Goal: Communication & Community: Answer question/provide support

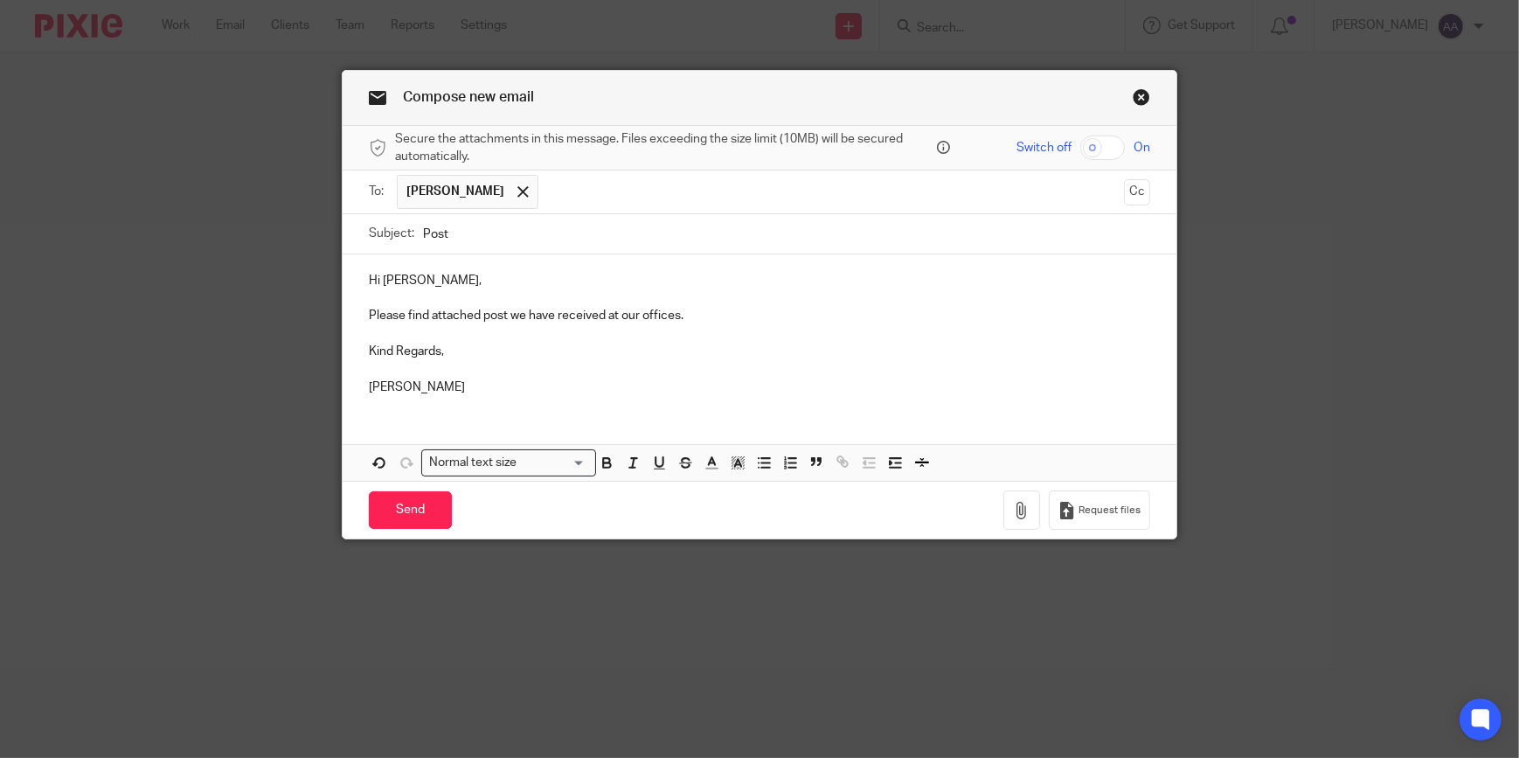
click at [472, 334] on p at bounding box center [759, 333] width 781 height 17
click at [428, 396] on div "Hi Victoria, Please find attached post we have received at our offices. Kind Re…" at bounding box center [760, 331] width 834 height 155
drag, startPoint x: 1044, startPoint y: 508, endPoint x: 992, endPoint y: 533, distance: 58.2
click at [994, 547] on div "Compose new email Secure the attachments in this message. Files exceeding the s…" at bounding box center [759, 379] width 1519 height 758
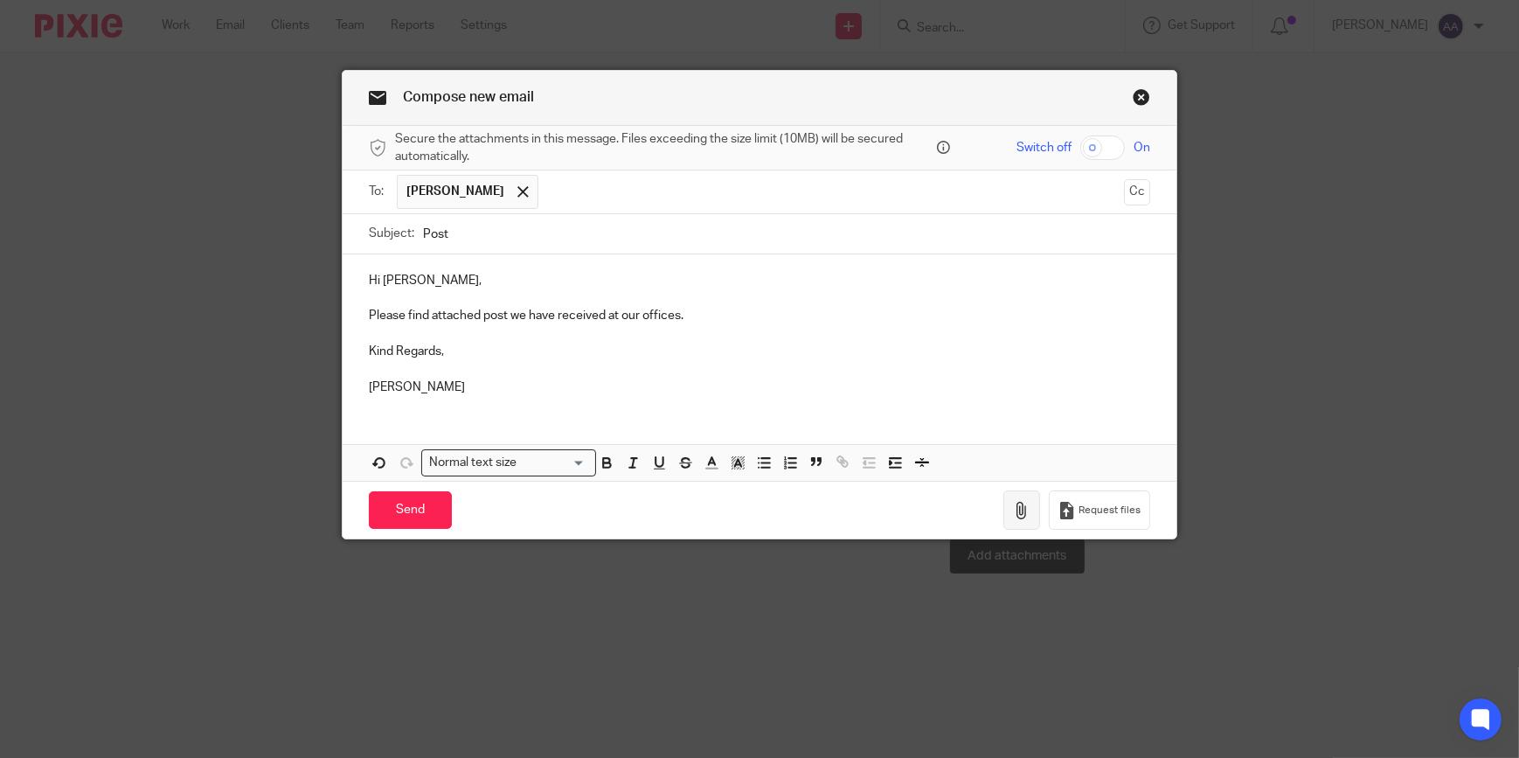
click at [1003, 509] on button "button" at bounding box center [1021, 509] width 37 height 39
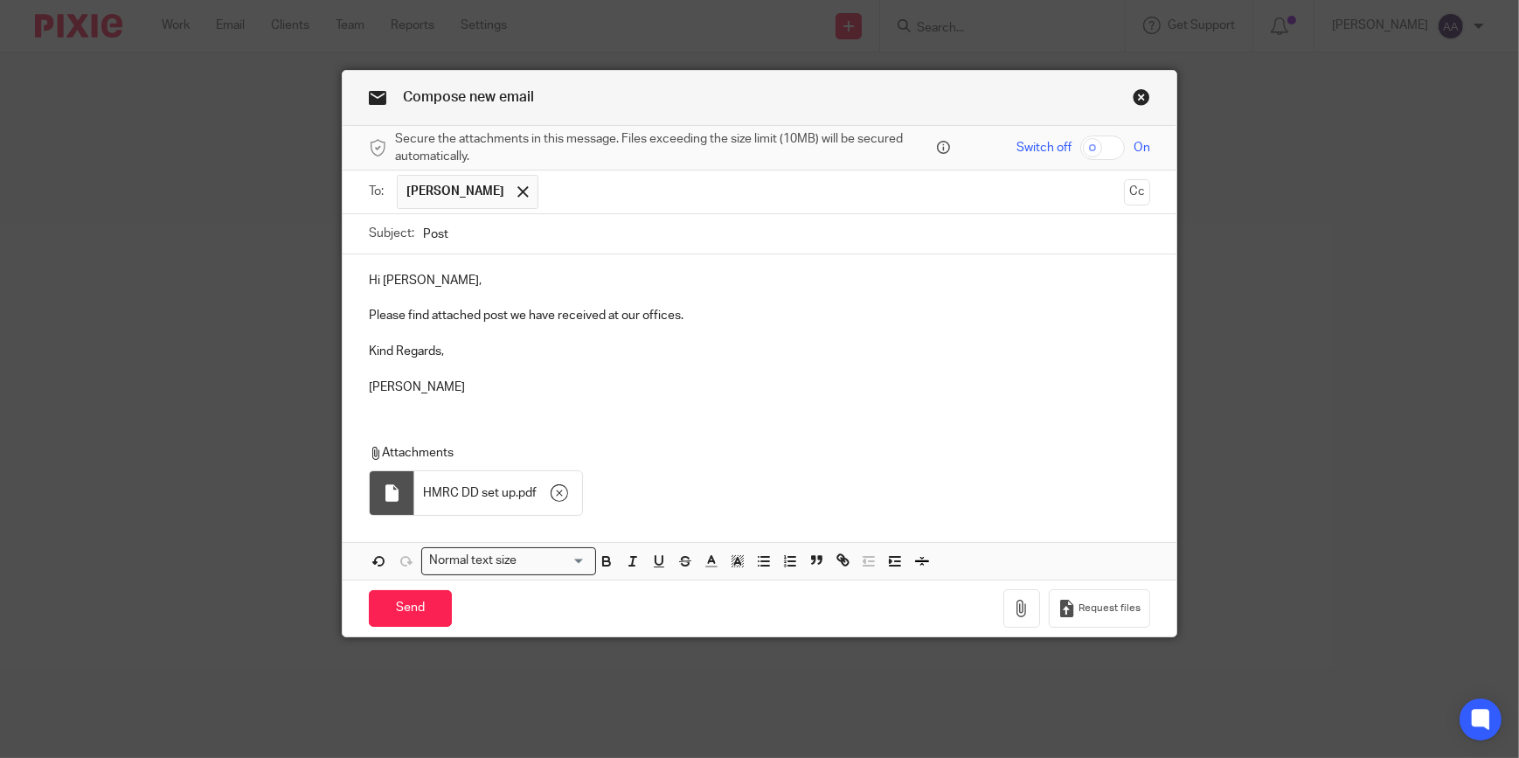
drag, startPoint x: 428, startPoint y: 374, endPoint x: 313, endPoint y: 371, distance: 115.4
click at [313, 371] on div "Compose new email Secure the attachments in this message. Files exceeding the s…" at bounding box center [759, 379] width 1519 height 758
drag, startPoint x: 404, startPoint y: 372, endPoint x: 407, endPoint y: 384, distance: 12.7
click at [406, 373] on p at bounding box center [759, 368] width 781 height 17
drag, startPoint x: 409, startPoint y: 385, endPoint x: 338, endPoint y: 349, distance: 79.7
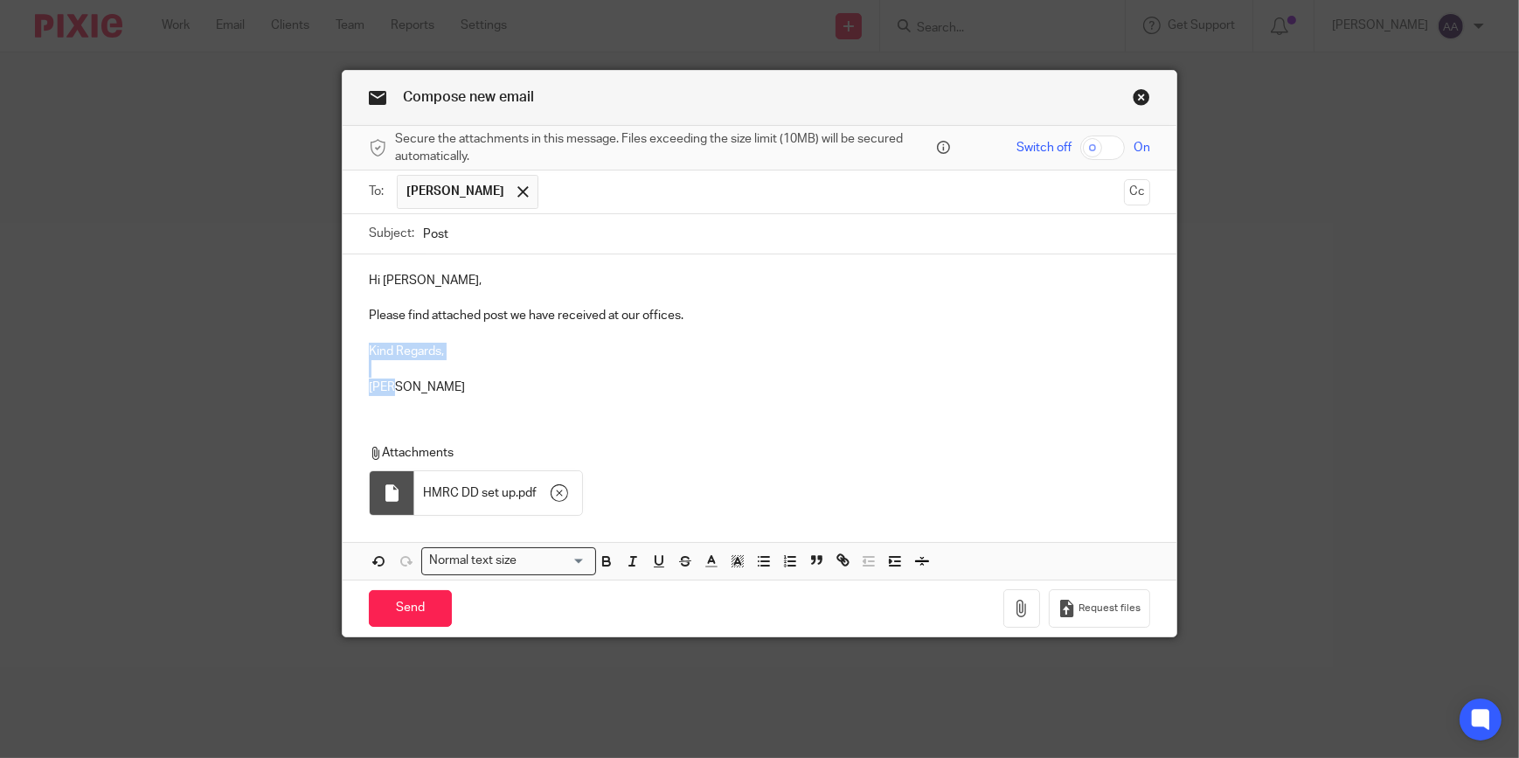
click at [343, 349] on div "Hi Victoria, Please find attached post we have received at our offices. Kind Re…" at bounding box center [760, 331] width 834 height 155
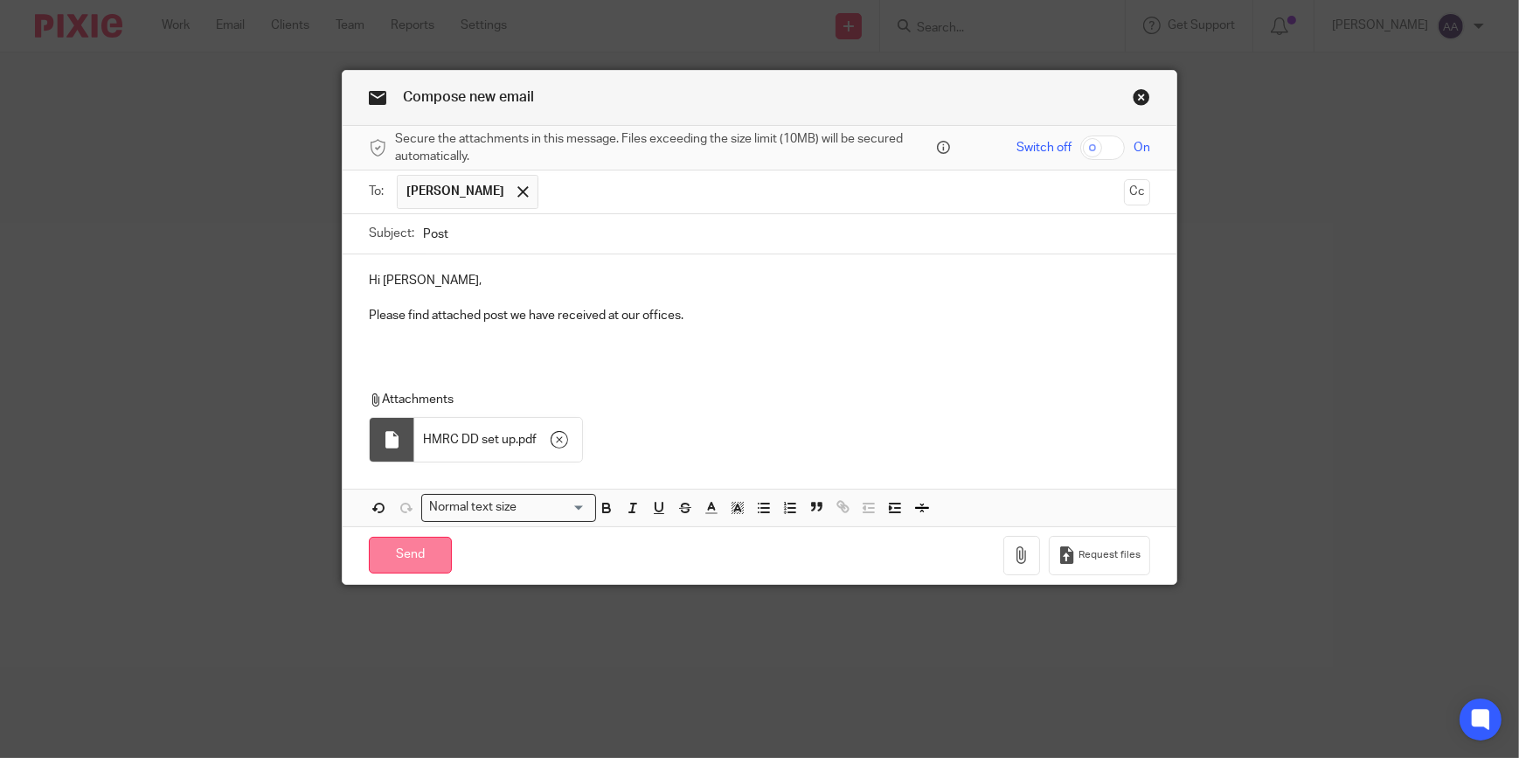
click at [399, 553] on input "Send" at bounding box center [410, 556] width 83 height 38
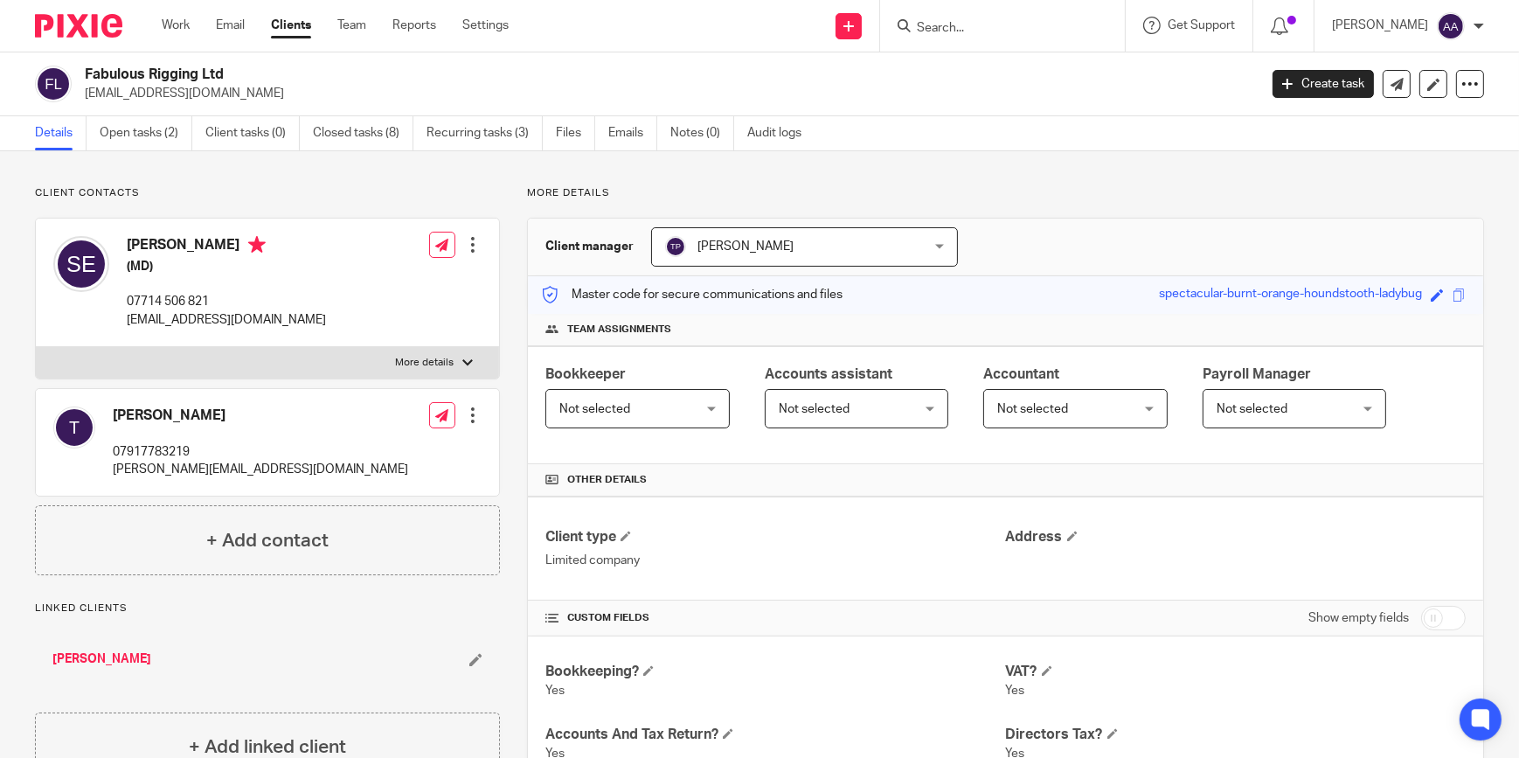
click at [956, 27] on input "Search" at bounding box center [993, 29] width 157 height 16
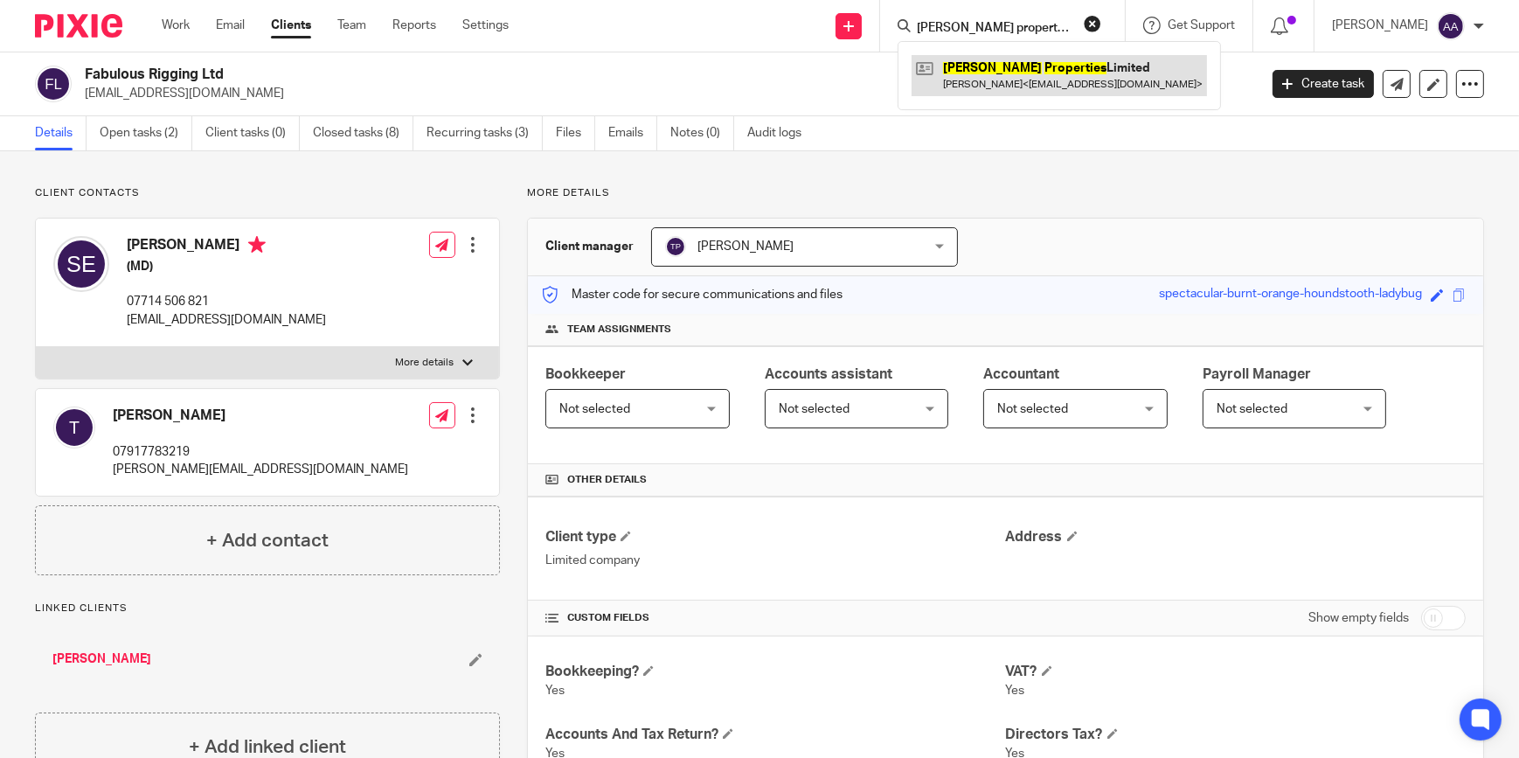
type input "[PERSON_NAME] properties"
click at [1019, 74] on link at bounding box center [1058, 75] width 295 height 40
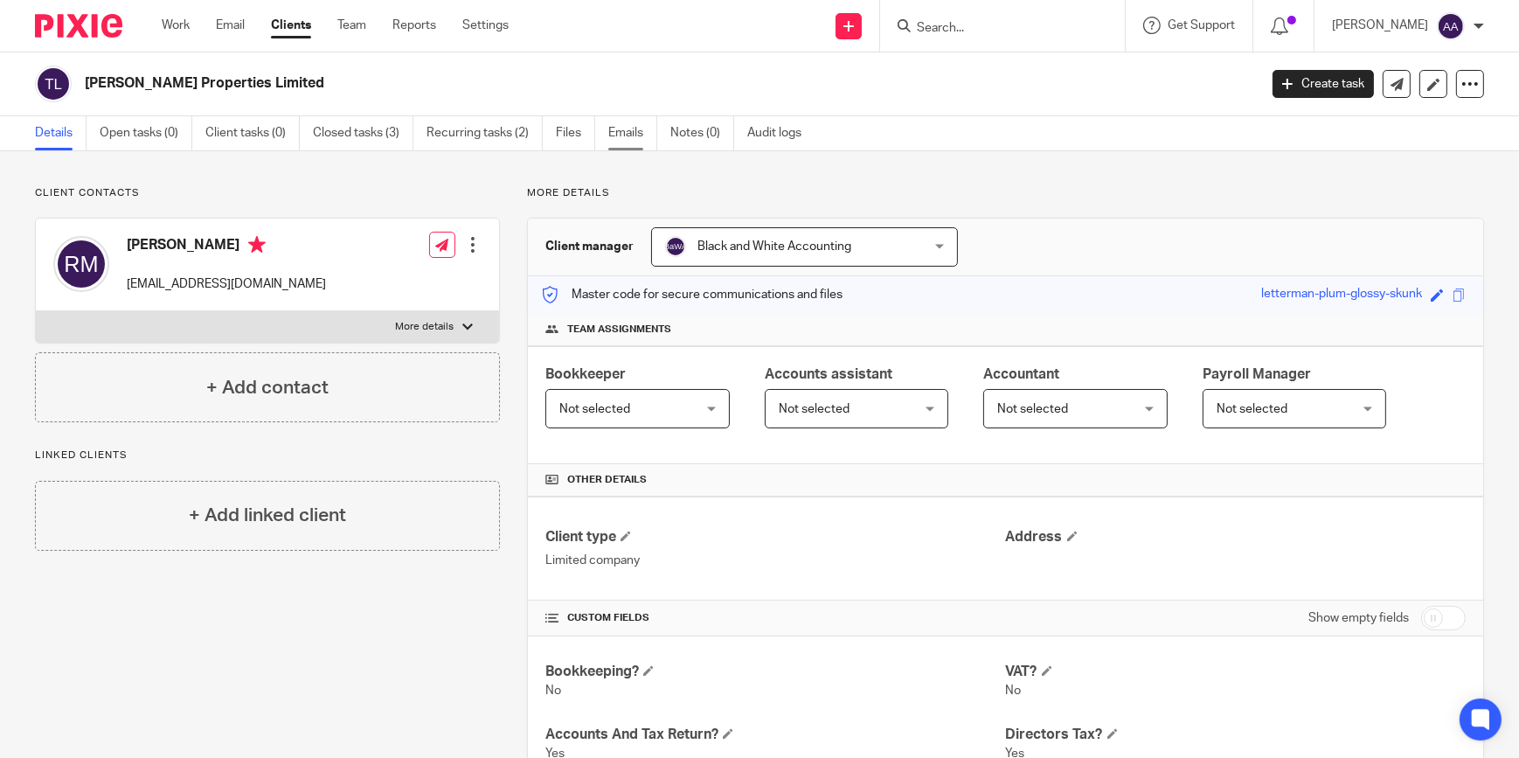
click at [625, 139] on link "Emails" at bounding box center [632, 133] width 49 height 34
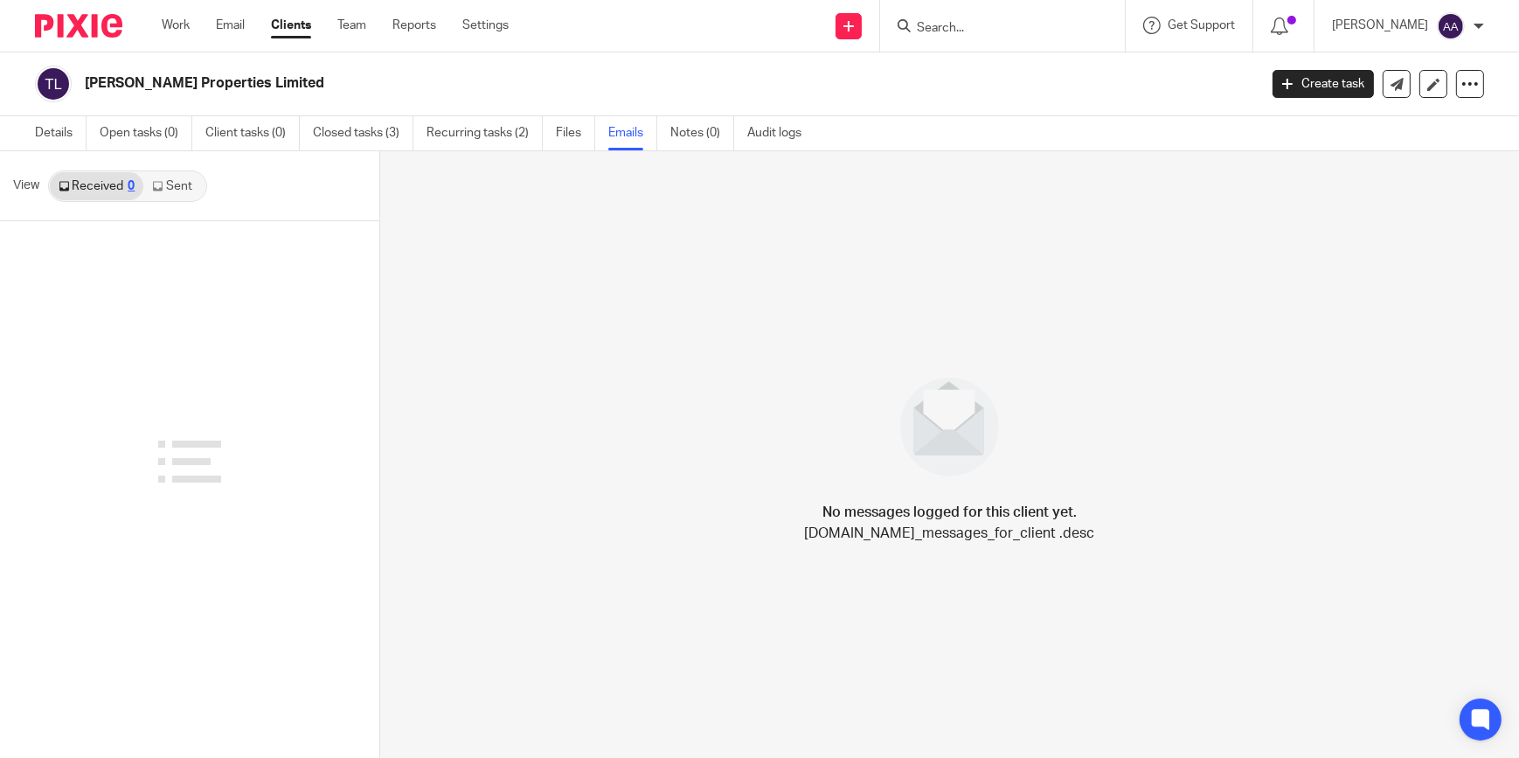
click at [183, 187] on link "Sent" at bounding box center [173, 186] width 61 height 28
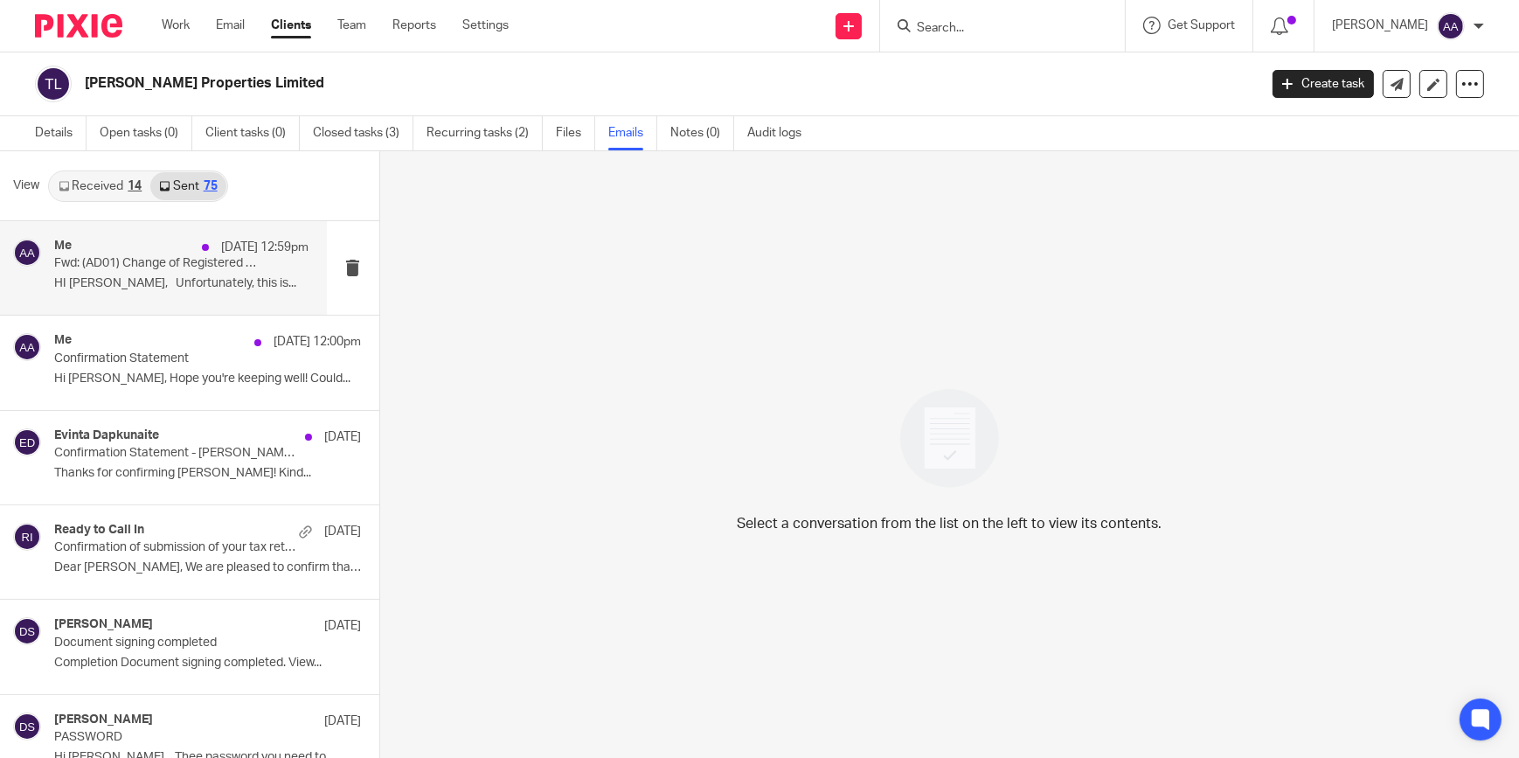
click at [131, 294] on div "Me 13 Oct 12:59pm Fwd: (AD01) Change of Registered Office Address received for …" at bounding box center [181, 268] width 255 height 59
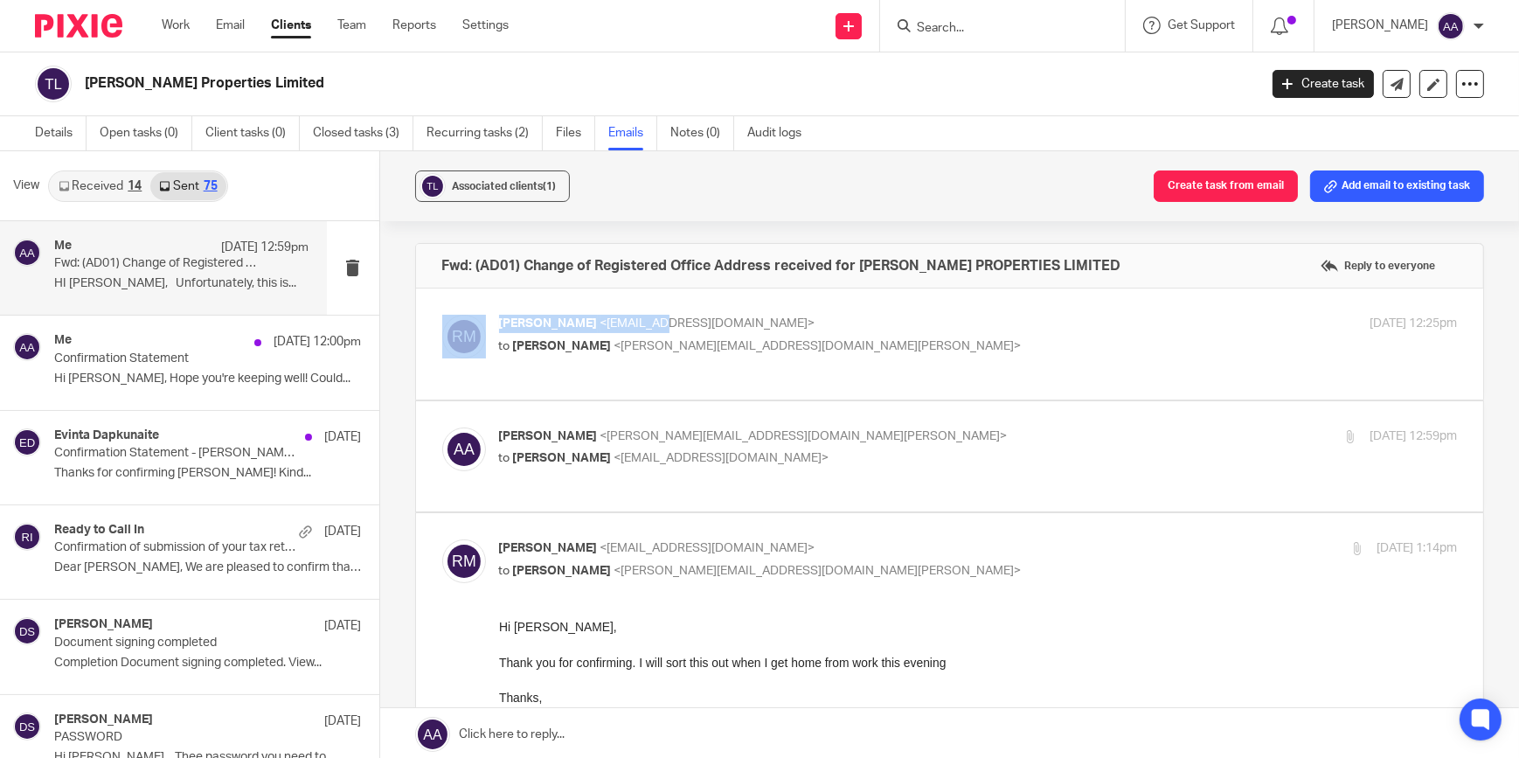
click at [662, 314] on div "Rosalie McQueen <rosiemcqueen1@gmail.com> to Adam Abdulla <adam@blackandwhiteac…" at bounding box center [950, 343] width 1068 height 111
drag, startPoint x: 662, startPoint y: 314, endPoint x: 725, endPoint y: 335, distance: 66.3
click at [725, 335] on div "Rosalie McQueen <rosiemcqueen1@gmail.com> to Adam Abdulla <adam@blackandwhiteac…" at bounding box center [818, 335] width 639 height 40
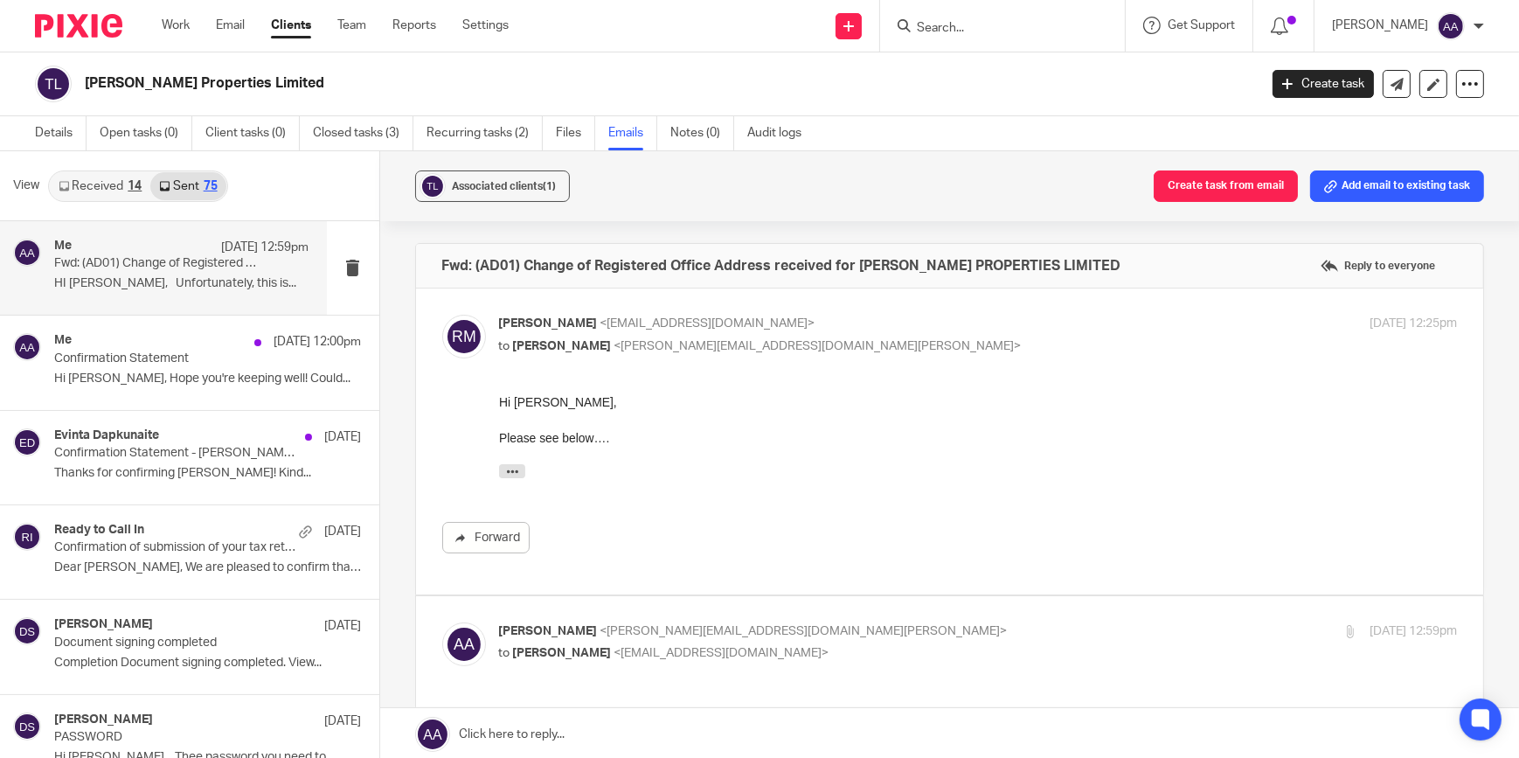
click at [725, 335] on div "Rosalie McQueen <rosiemcqueen1@gmail.com> to Adam Abdulla <adam@blackandwhiteac…" at bounding box center [818, 335] width 639 height 40
checkbox input "false"
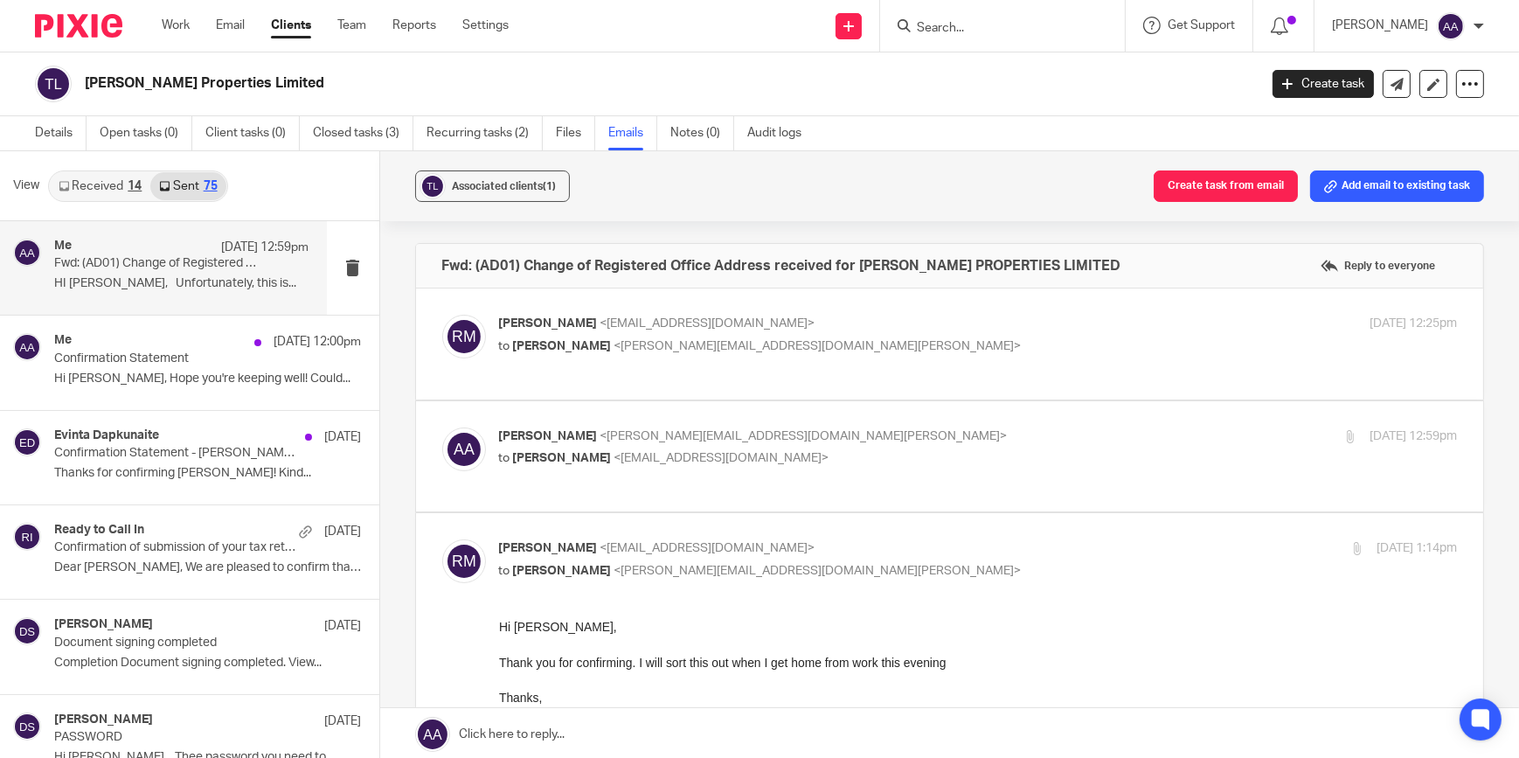
click at [682, 447] on div "Adam Abdulla <adam@blackandwhiteaccounting.co.uk> to Rosalie McQueen <rosiemcqu…" at bounding box center [818, 447] width 639 height 40
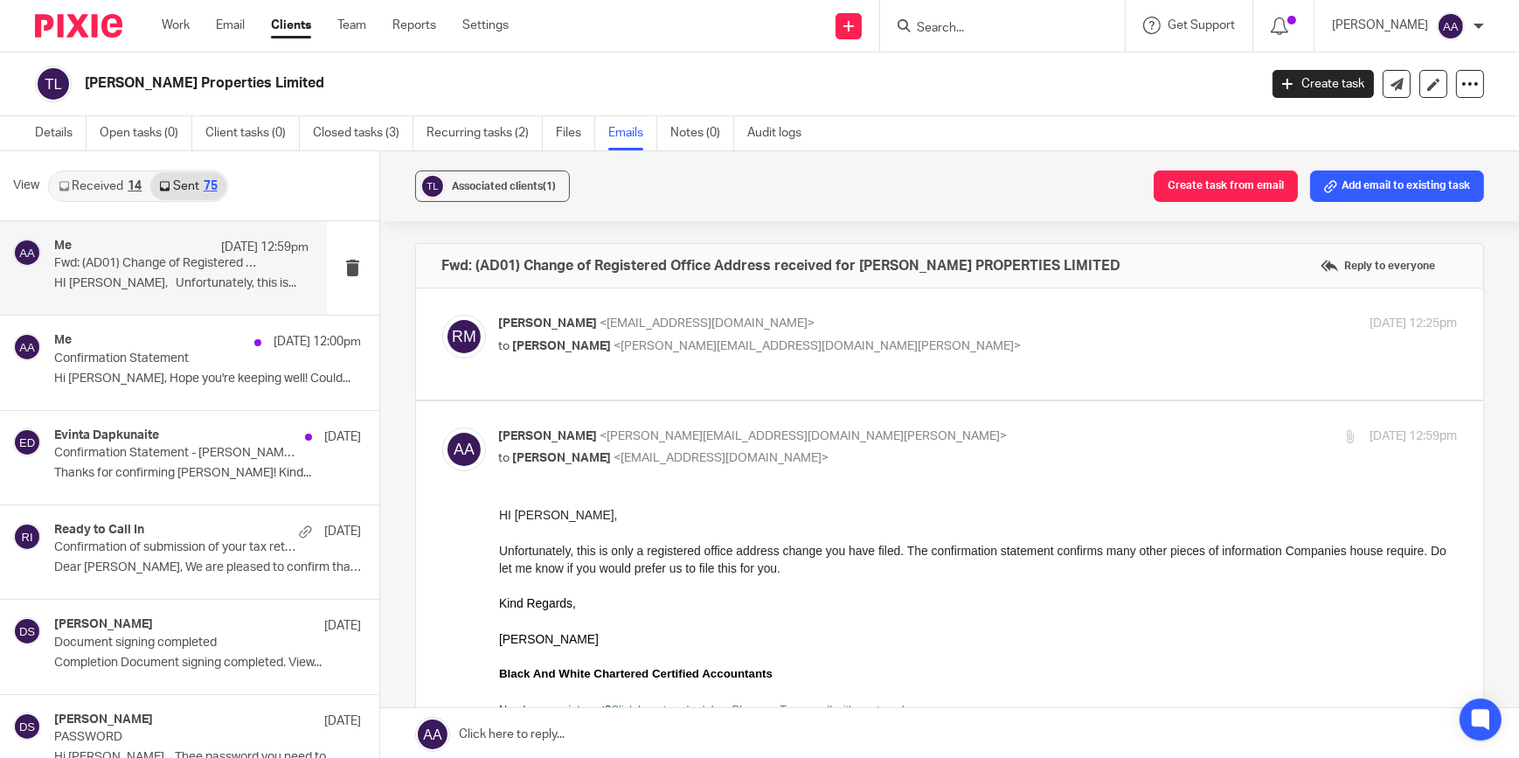
click at [682, 442] on p "Adam Abdulla <adam@blackandwhiteaccounting.co.uk>" at bounding box center [818, 436] width 639 height 18
checkbox input "false"
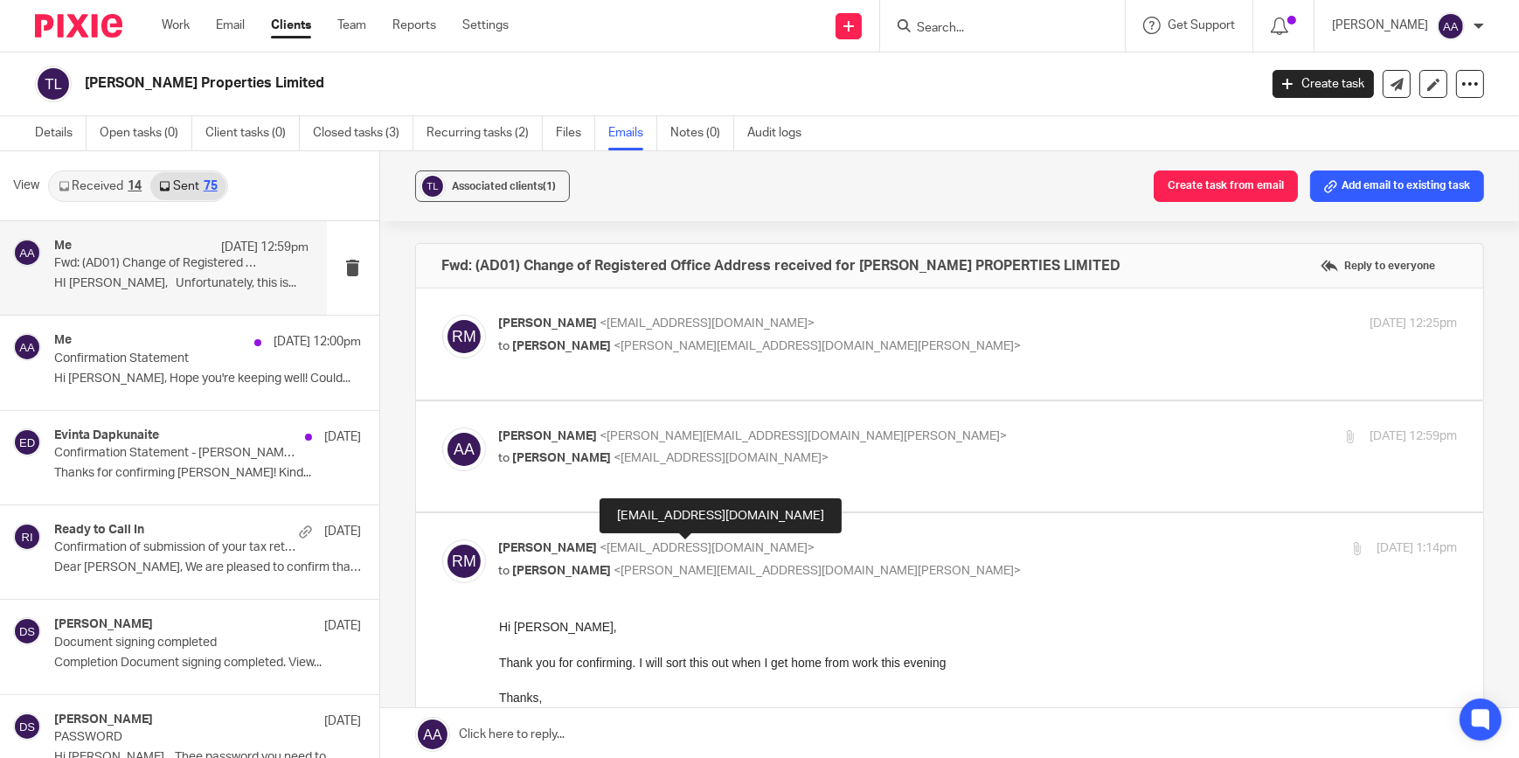
click at [646, 548] on span "<rosiemcqueen1@gmail.com>" at bounding box center [707, 548] width 215 height 12
checkbox input "false"
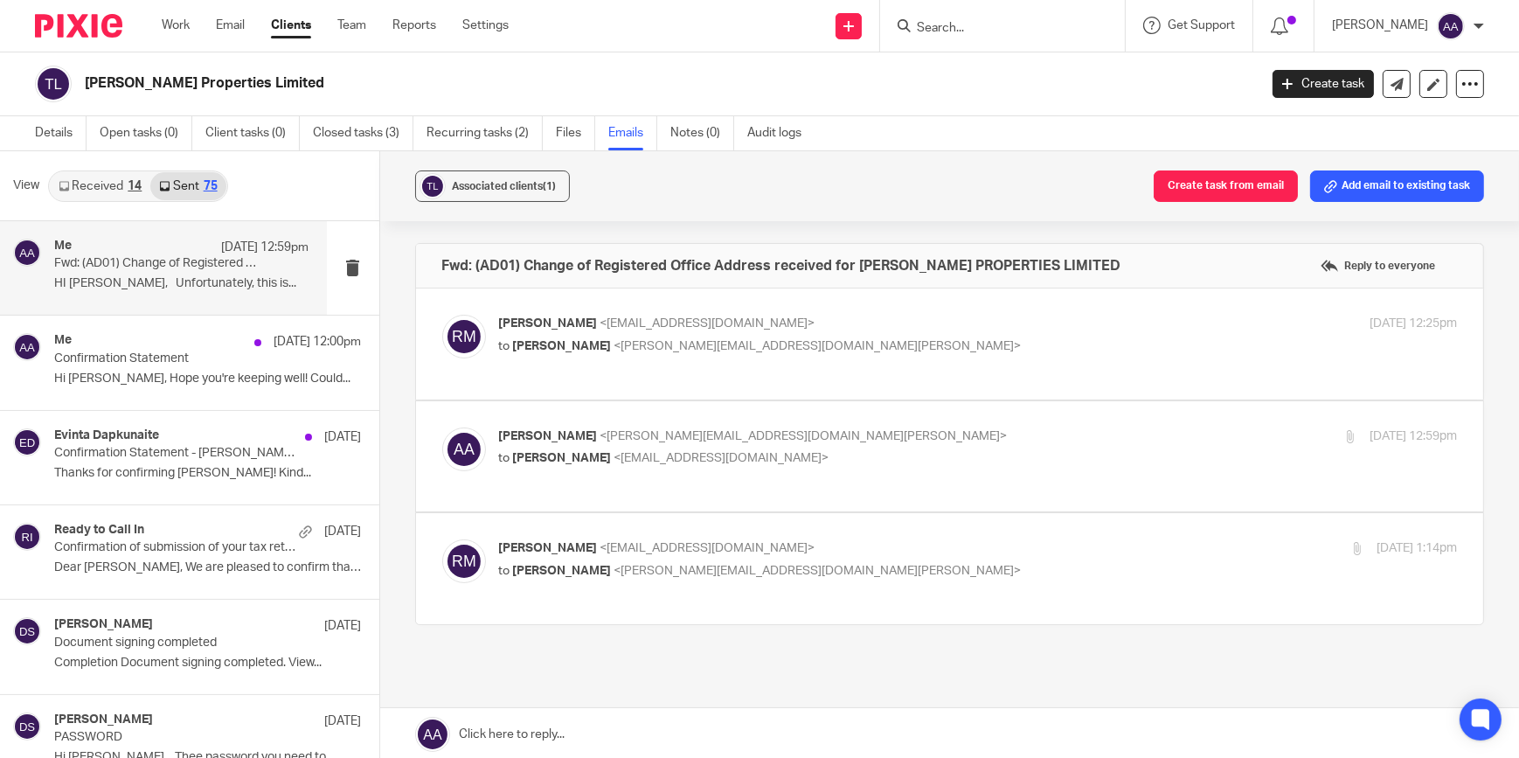
click at [654, 653] on div "Fwd: (AD01) Change of Registered Office Address received for TILLEY PROPERTIES …" at bounding box center [950, 495] width 1070 height 504
click at [472, 651] on div "Fwd: (AD01) Change of Registered Office Address received for TILLEY PROPERTIES …" at bounding box center [950, 495] width 1070 height 504
